Goal: Information Seeking & Learning: Learn about a topic

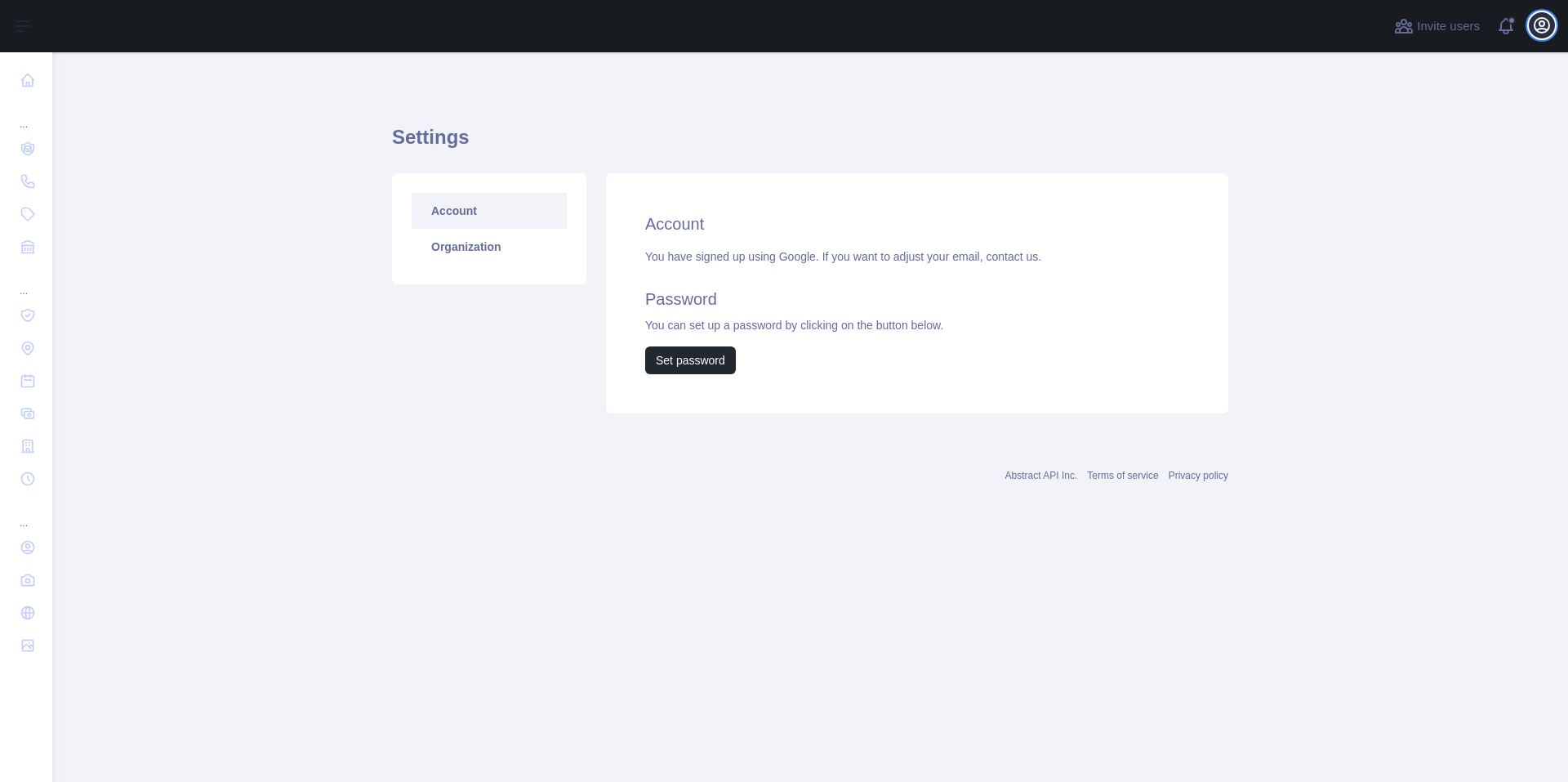
click at [1539, 24] on icon "button" at bounding box center [1541, 25] width 20 height 20
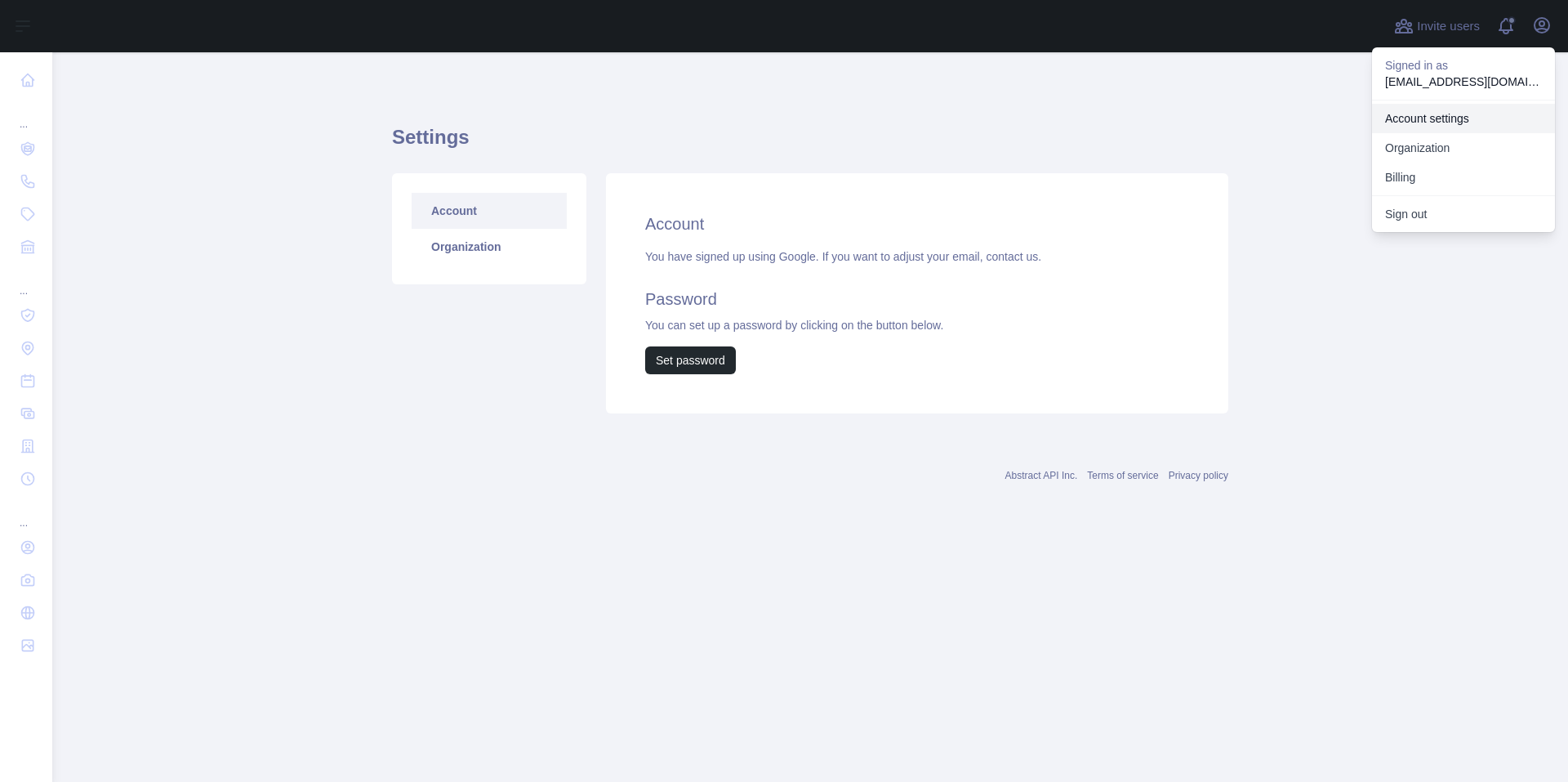
click at [1457, 116] on link "Account settings" at bounding box center [1463, 118] width 183 height 29
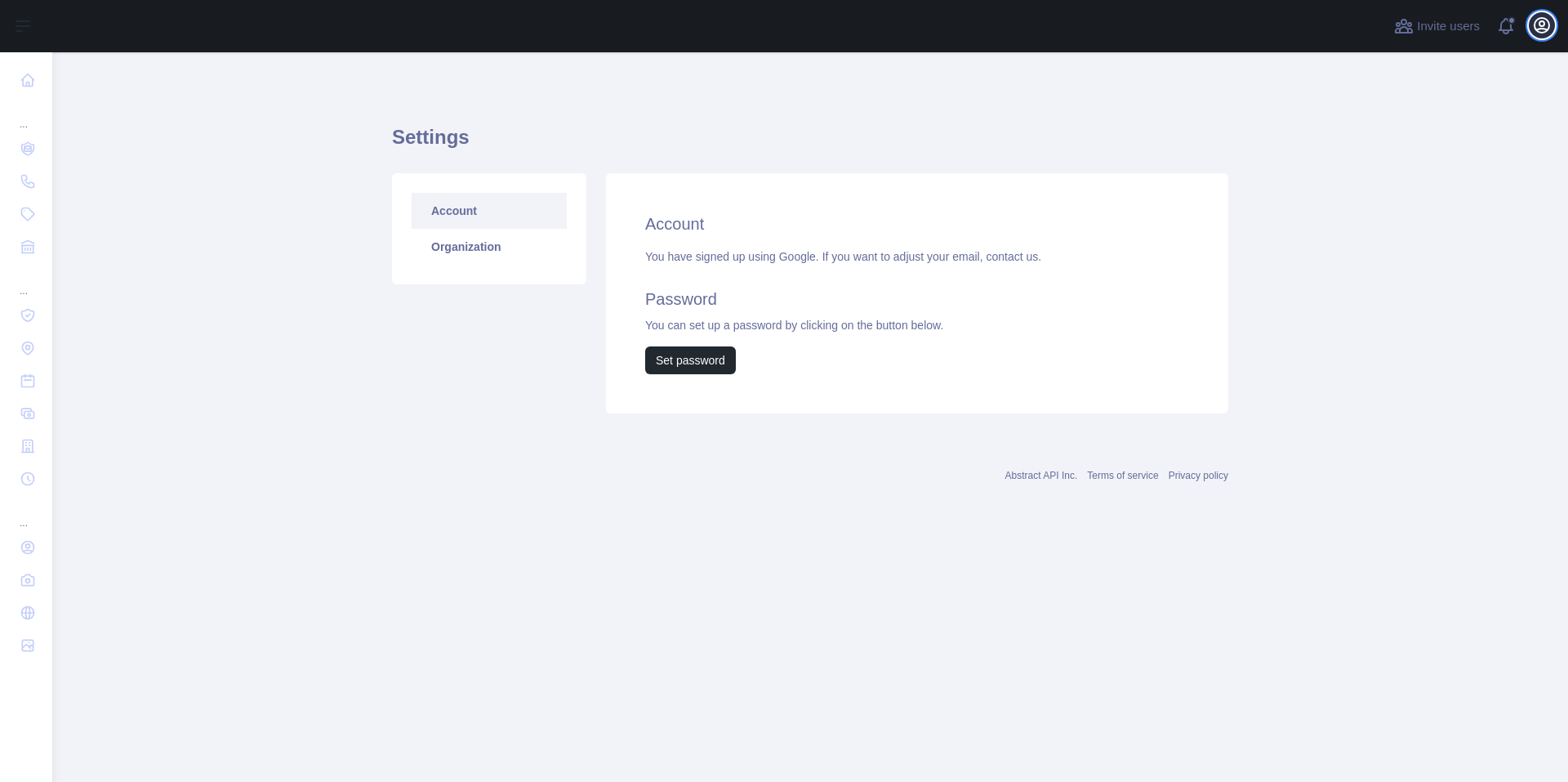
click at [1539, 36] on button "Open user menu" at bounding box center [1541, 25] width 26 height 26
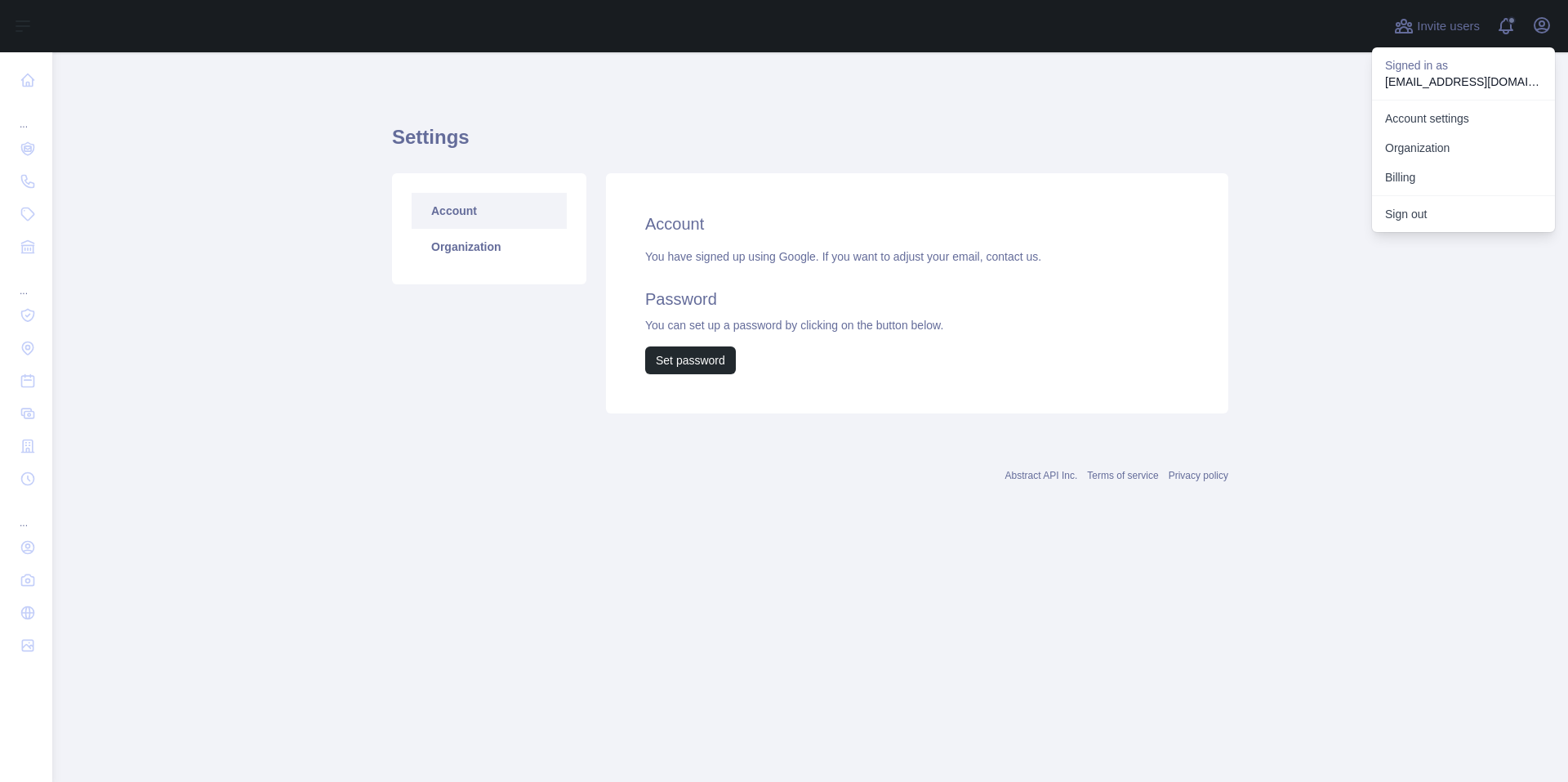
click at [231, 265] on main "Settings Account Organization Account You have signed up using Google. If you w…" at bounding box center [810, 417] width 1516 height 730
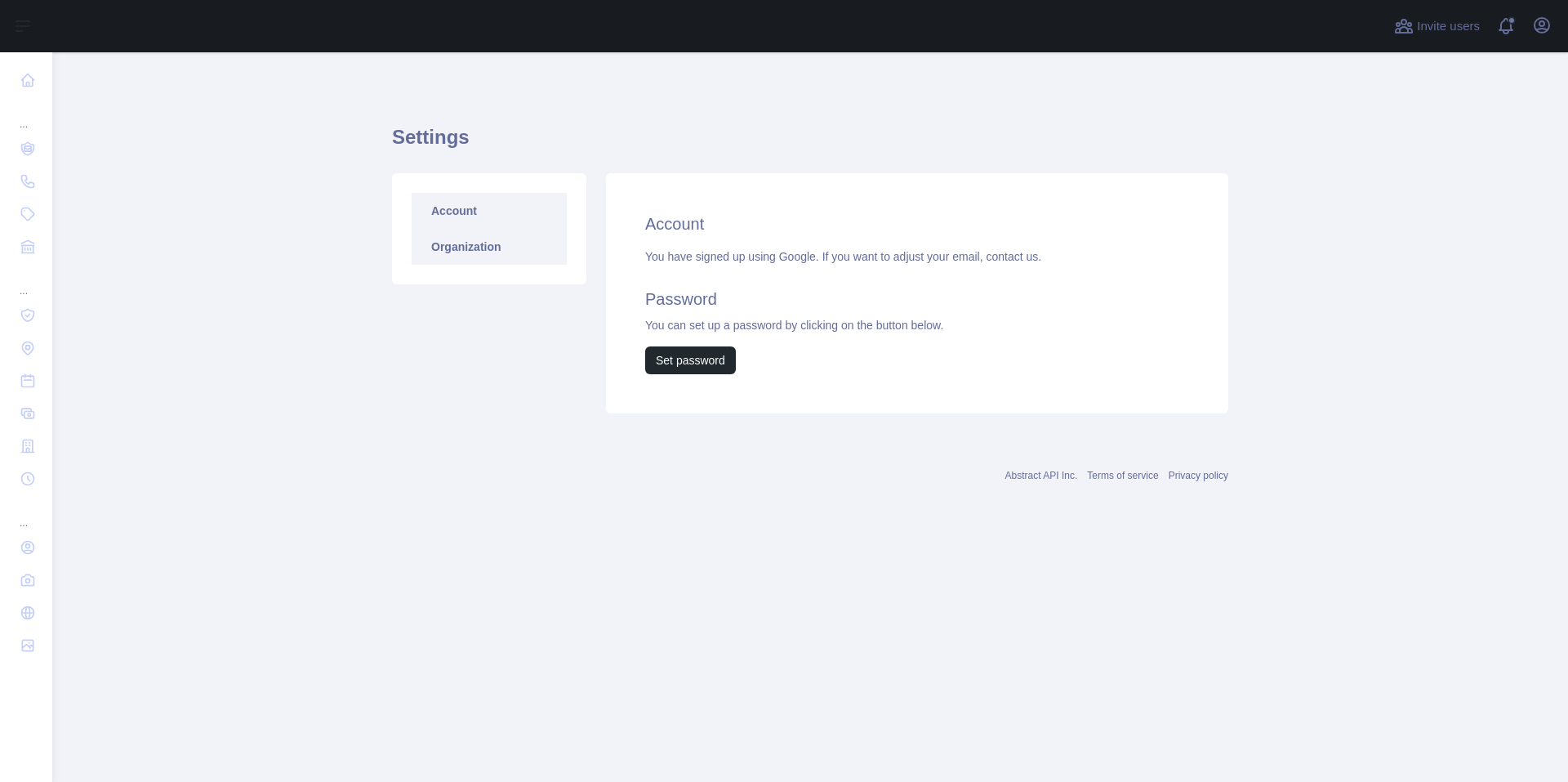
click at [471, 240] on link "Organization" at bounding box center [489, 246] width 155 height 36
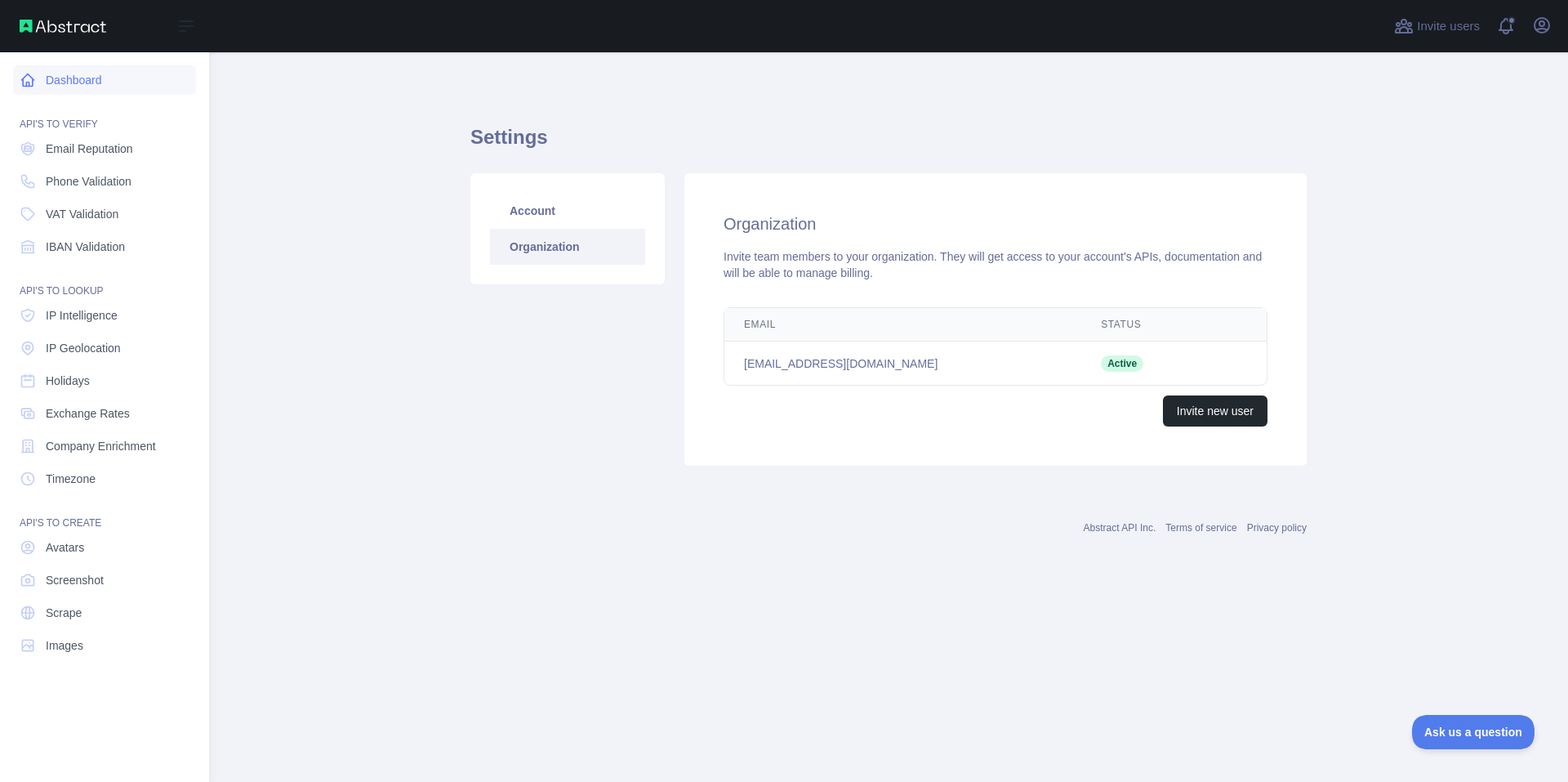
click at [71, 82] on link "Dashboard" at bounding box center [105, 80] width 183 height 29
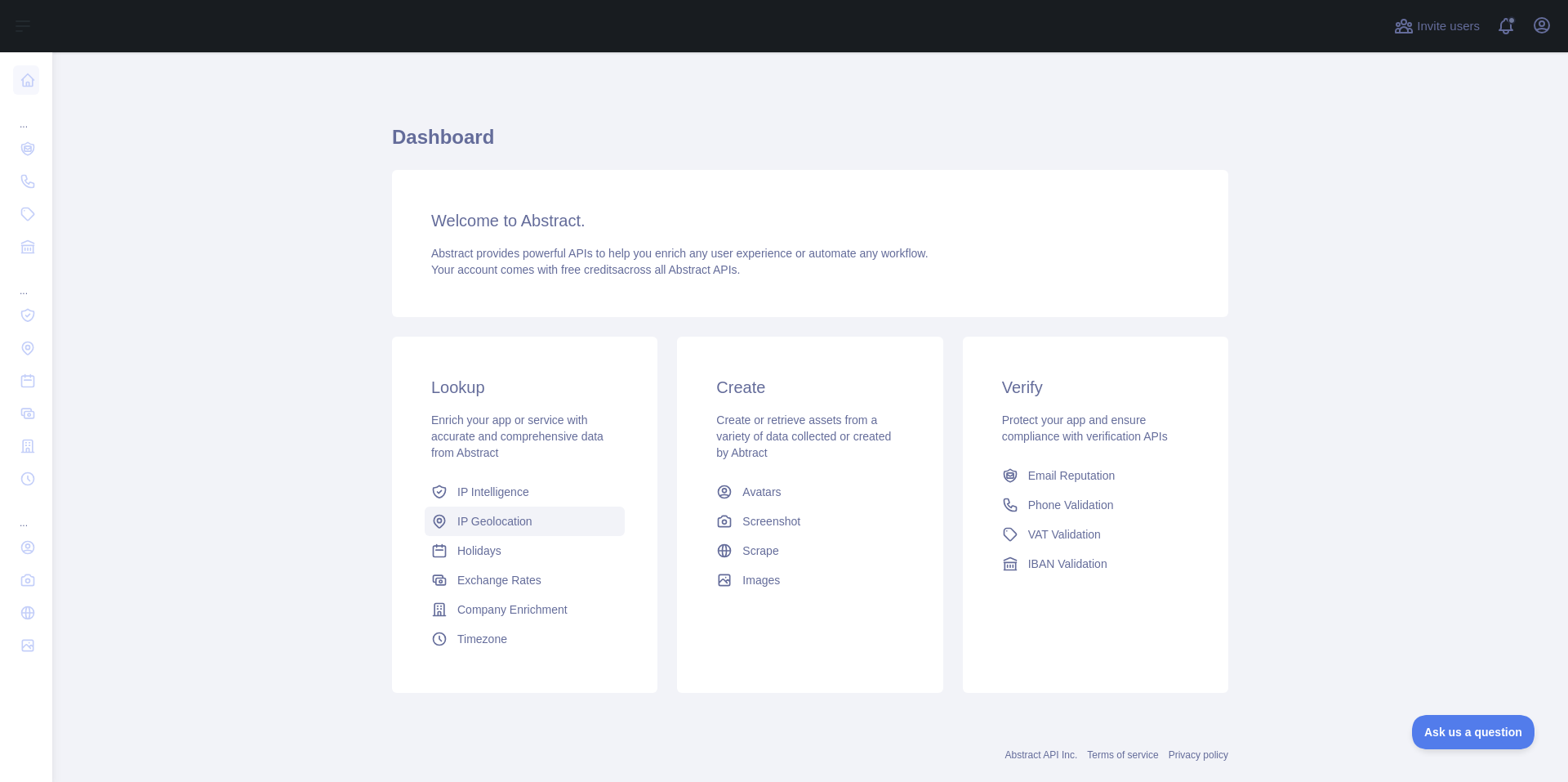
click at [495, 523] on span "IP Geolocation" at bounding box center [494, 520] width 75 height 16
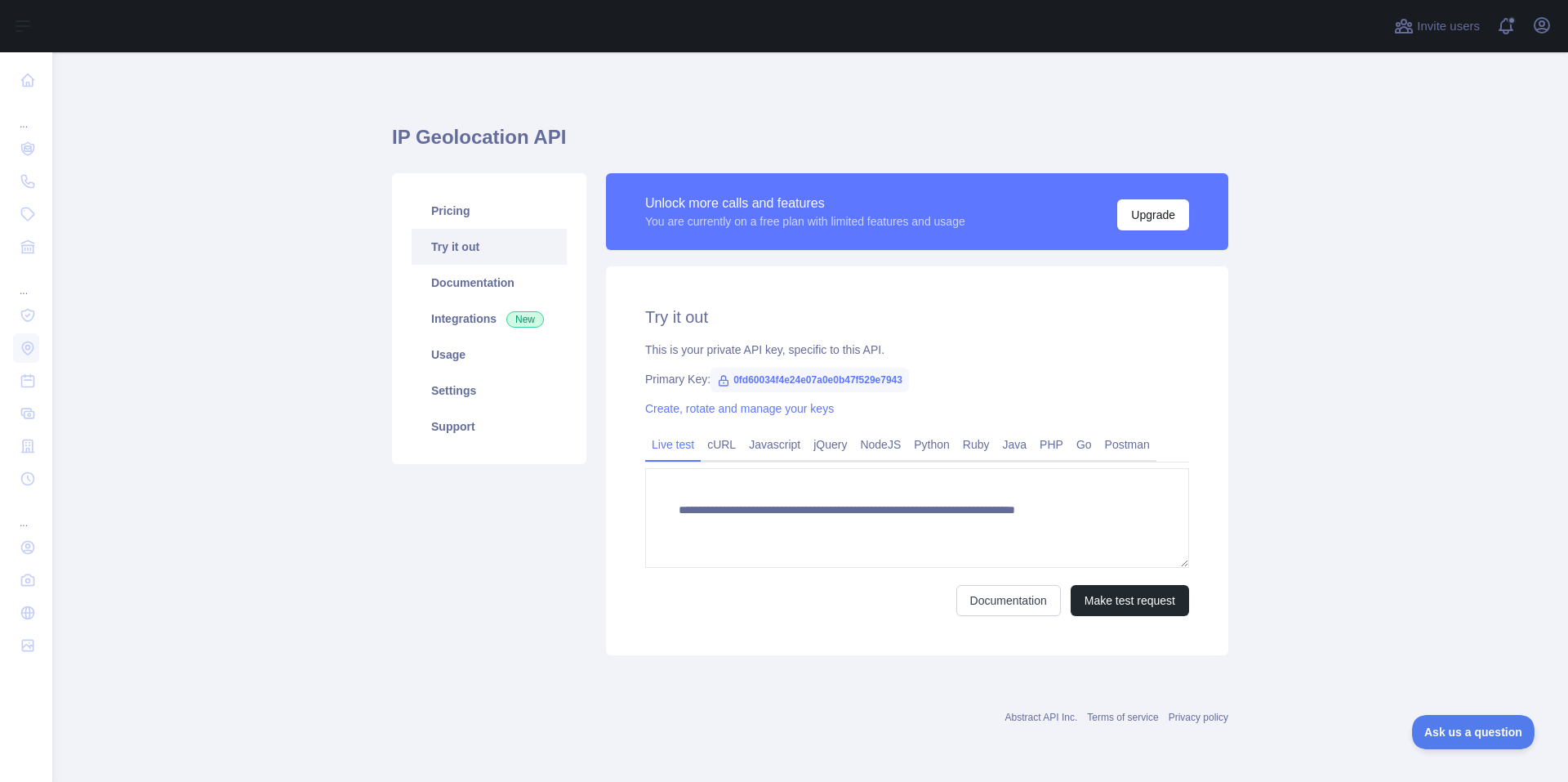
click at [803, 375] on span "0fd60034f4e24e07a0e0b47f529e7943" at bounding box center [809, 380] width 199 height 25
copy span "0fd60034f4e24e07a0e0b47f529e7943"
click at [204, 444] on main "**********" at bounding box center [810, 417] width 1516 height 730
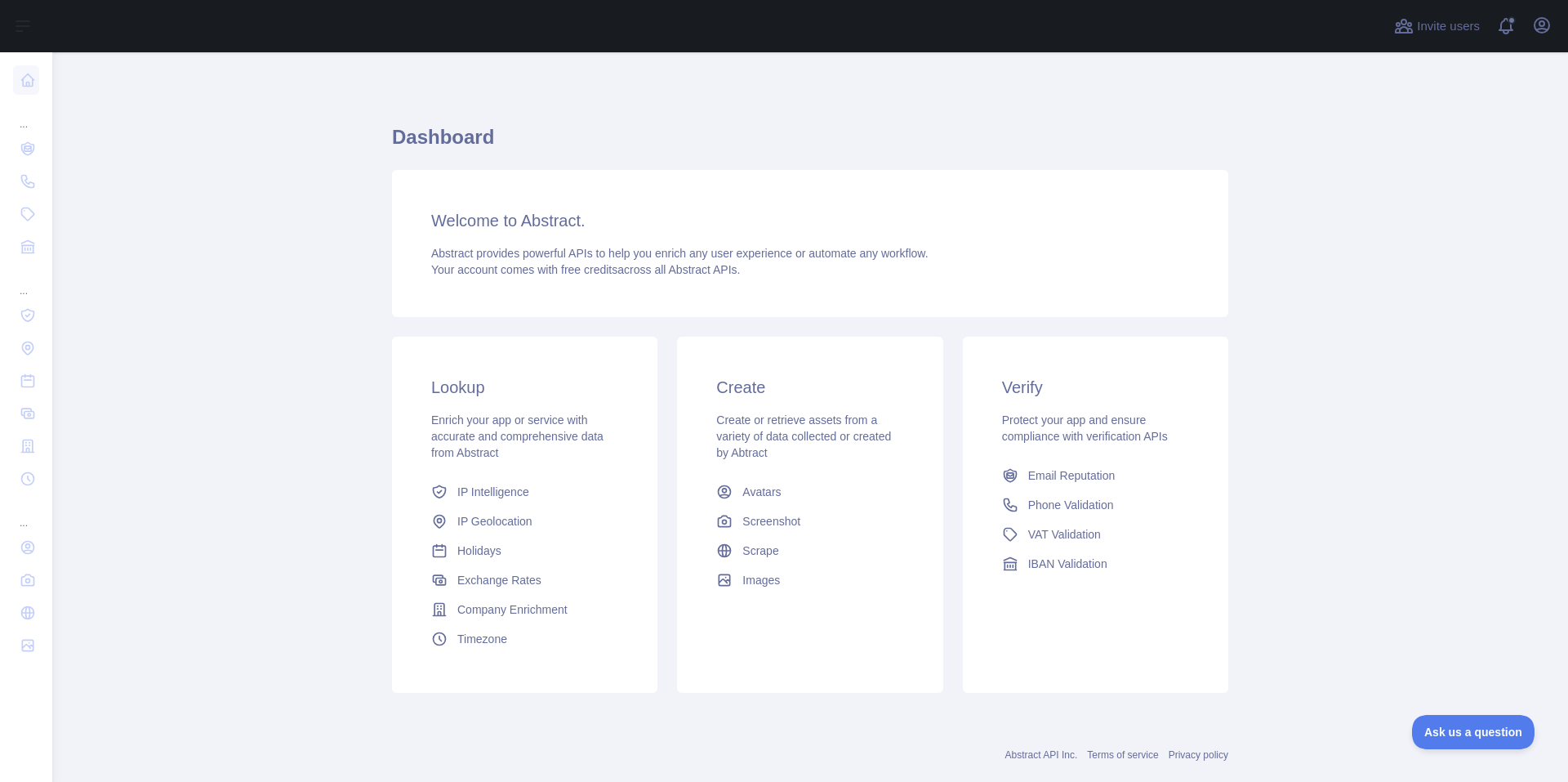
click at [361, 532] on main "Dashboard Welcome to Abstract. Abstract provides powerful APIs to help you enri…" at bounding box center [810, 417] width 1516 height 730
click at [1070, 507] on span "Phone Validation" at bounding box center [1071, 504] width 86 height 16
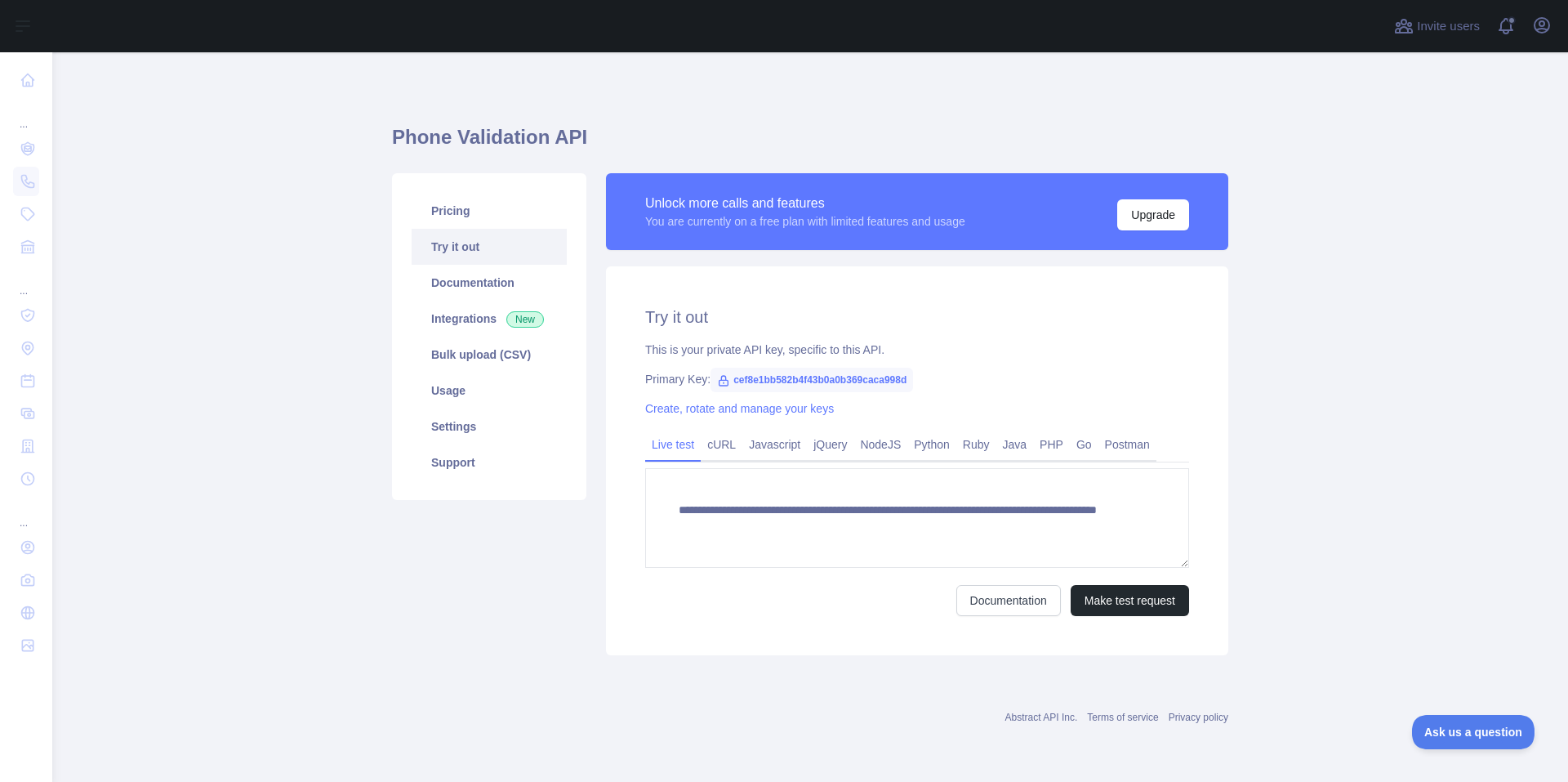
click at [862, 378] on span "cef8e1bb582b4f43b0a0b369caca998d" at bounding box center [811, 380] width 203 height 25
copy span "cef8e1bb582b4f43b0a0b369caca998d"
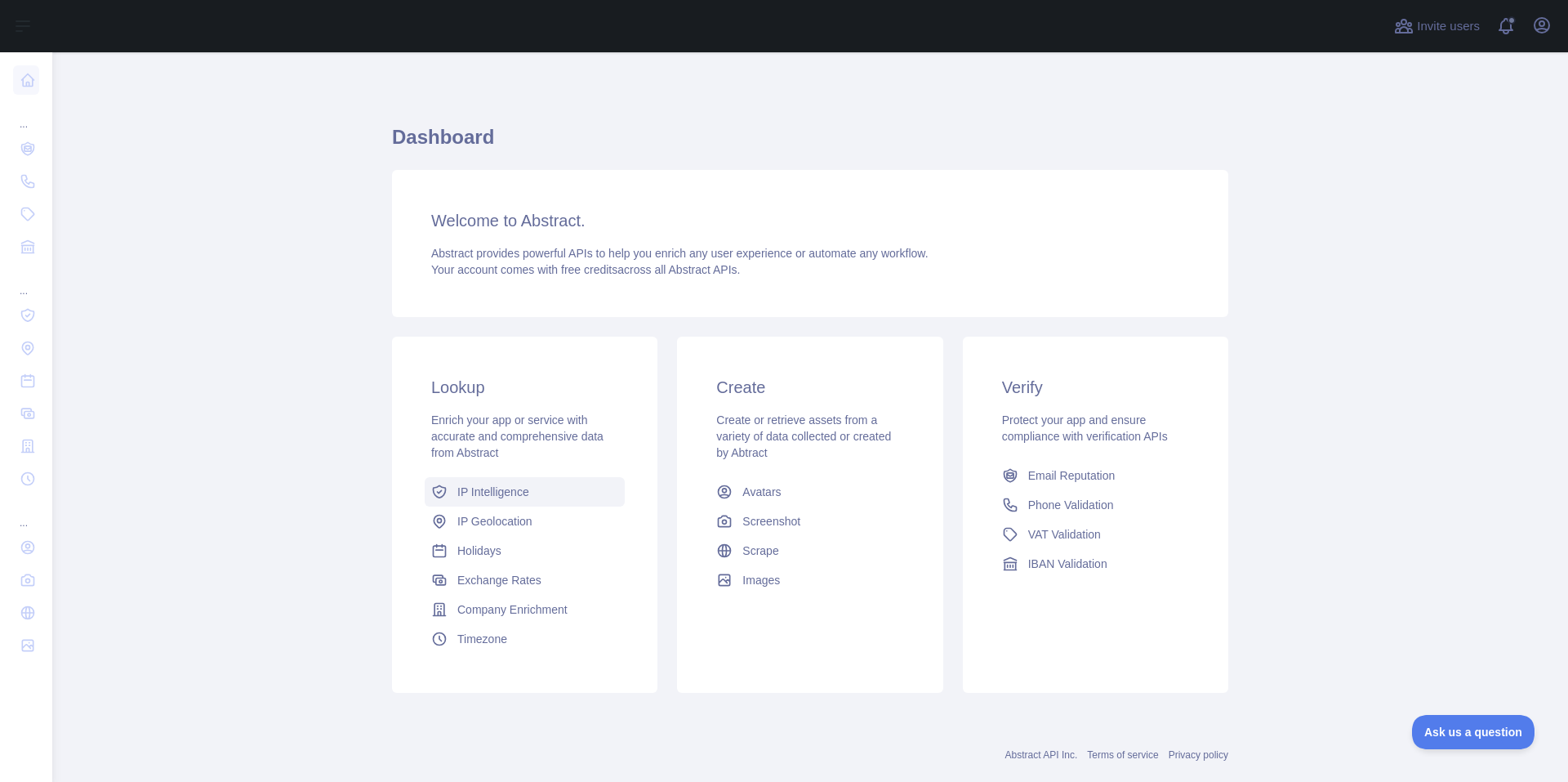
click at [489, 495] on span "IP Intelligence" at bounding box center [494, 491] width 72 height 16
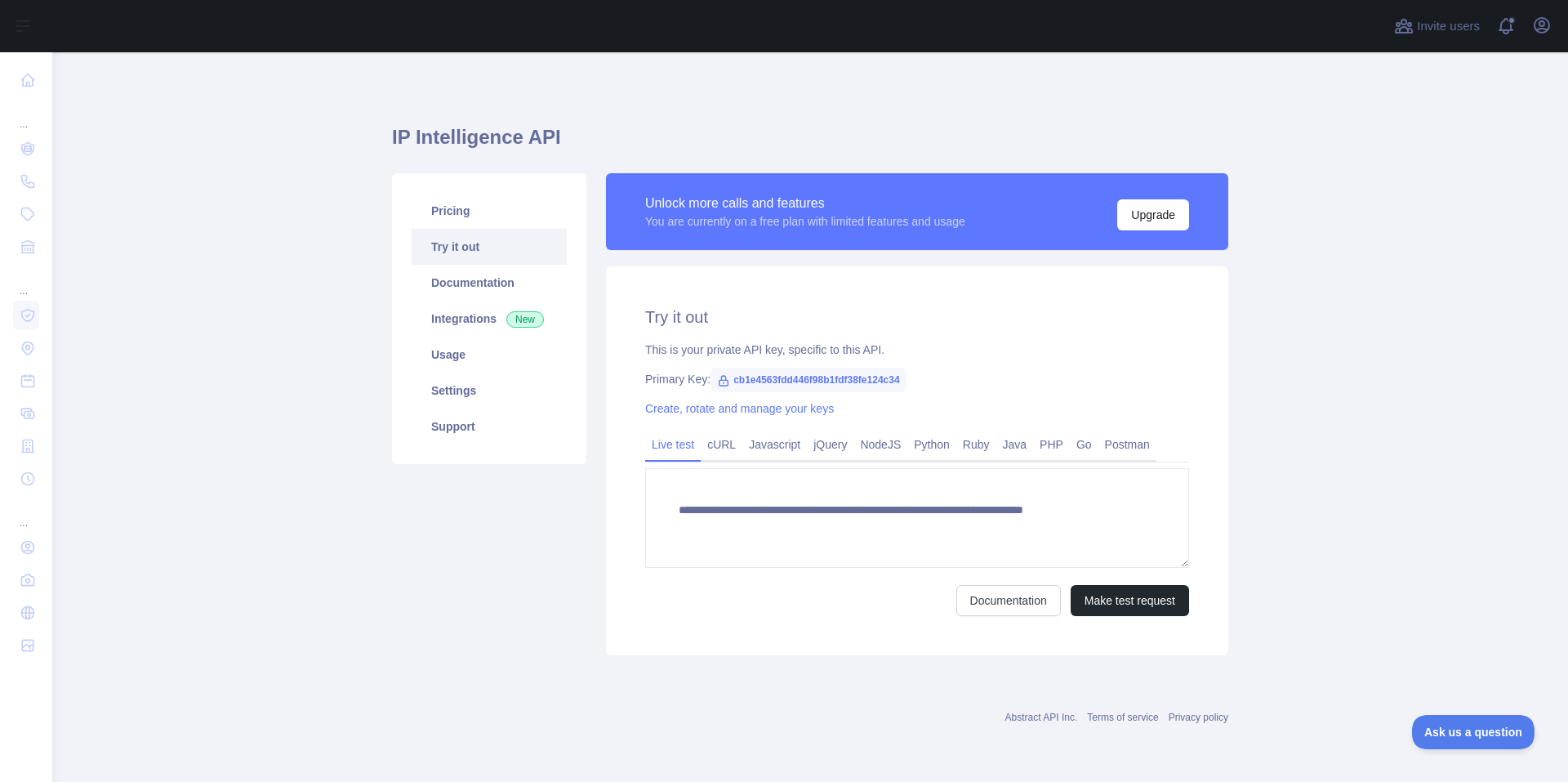
type textarea "**********"
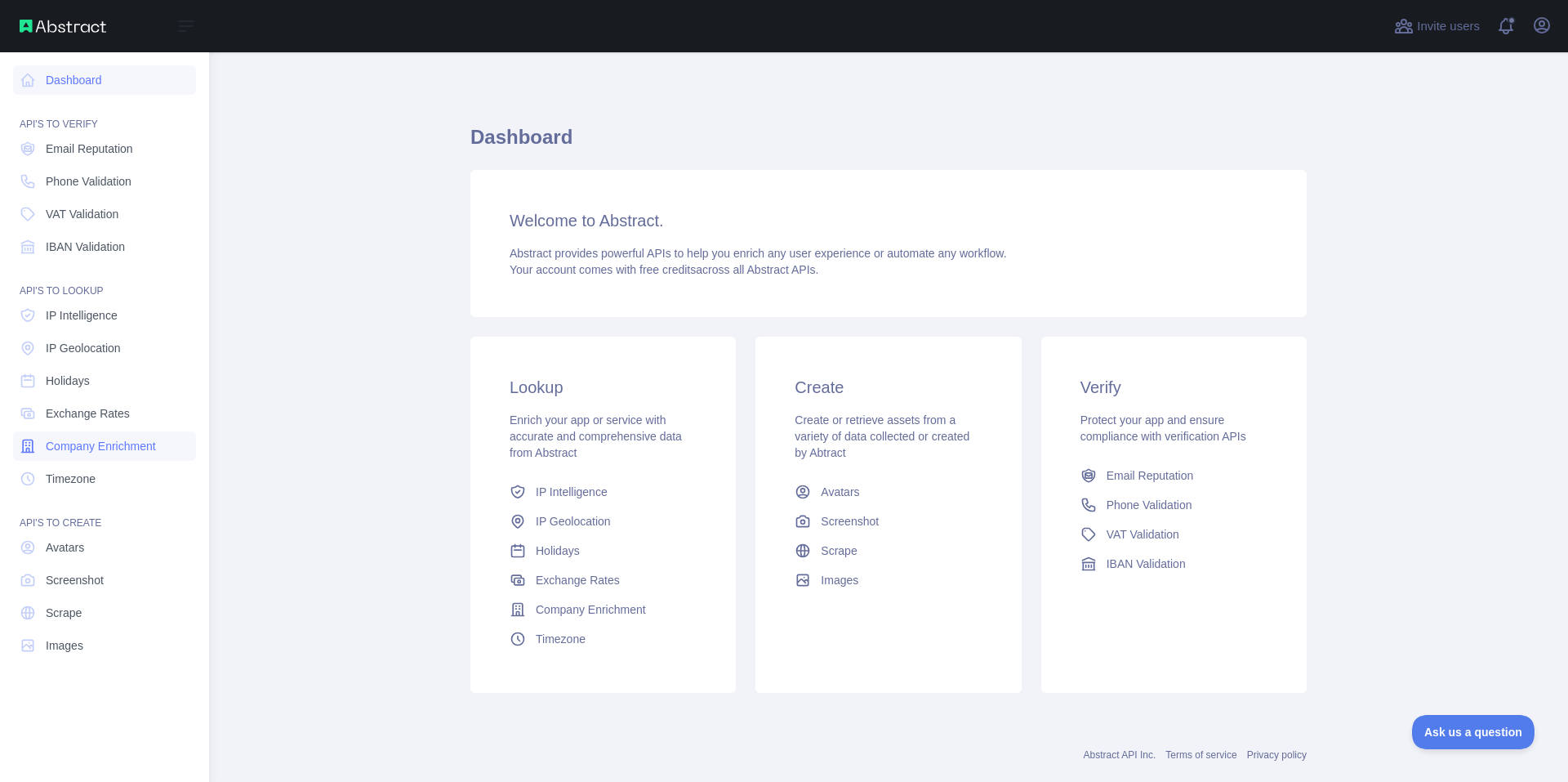
click at [126, 457] on link "Company Enrichment" at bounding box center [105, 445] width 183 height 29
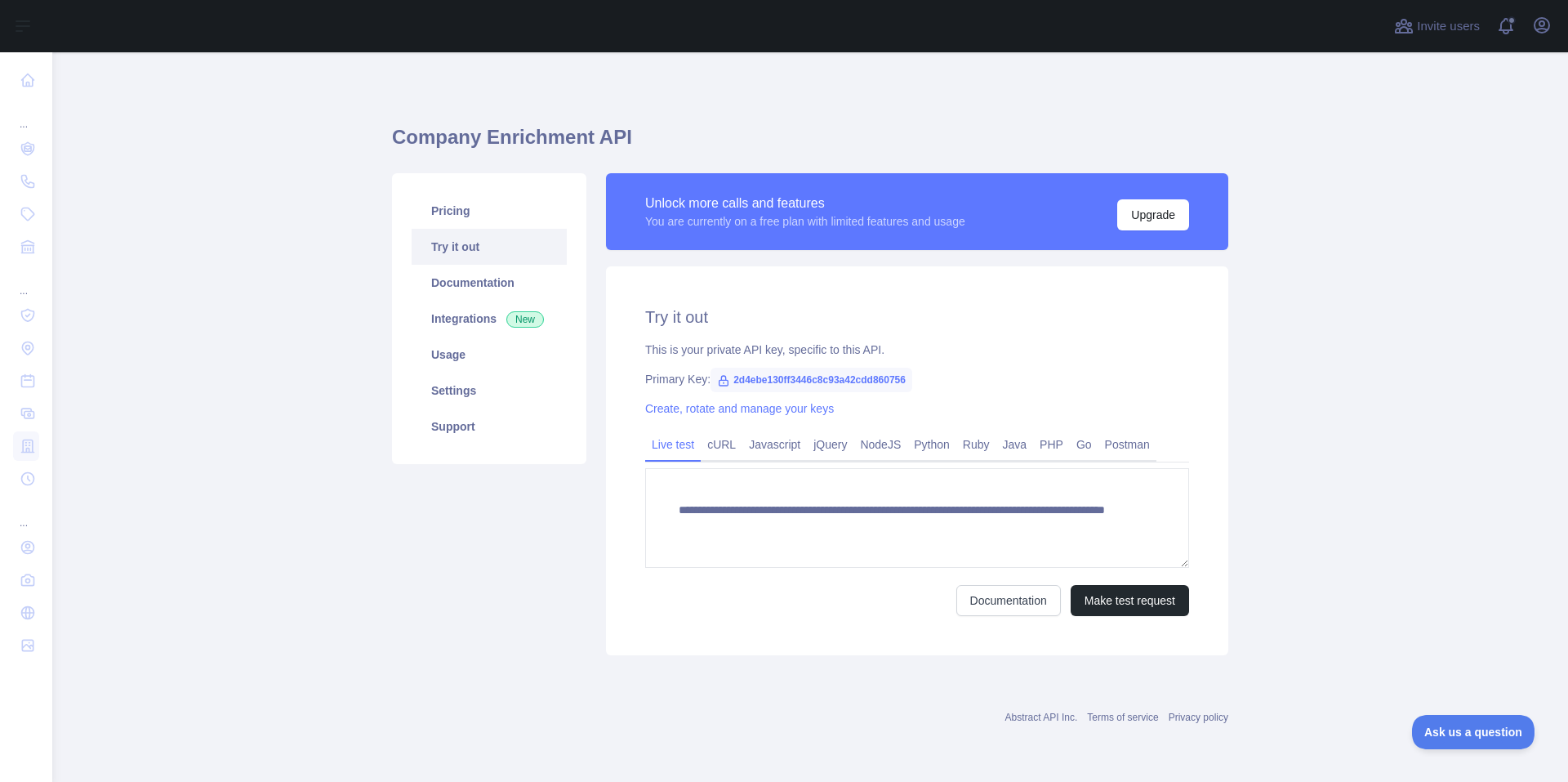
click at [835, 383] on span "2d4ebe130ff3446c8c93a42cdd860756" at bounding box center [811, 380] width 202 height 25
copy span "2d4ebe130ff3446c8c93a42cdd860756"
